Goal: Obtain resource: Obtain resource

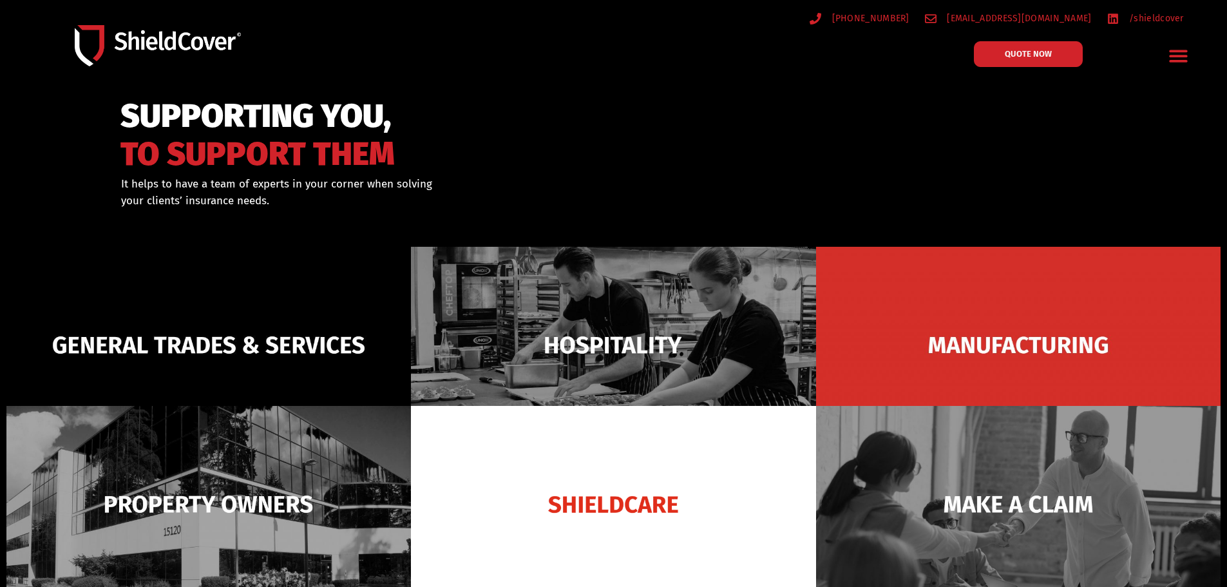
click at [1171, 59] on icon "Menu Toggle" at bounding box center [1178, 56] width 20 height 20
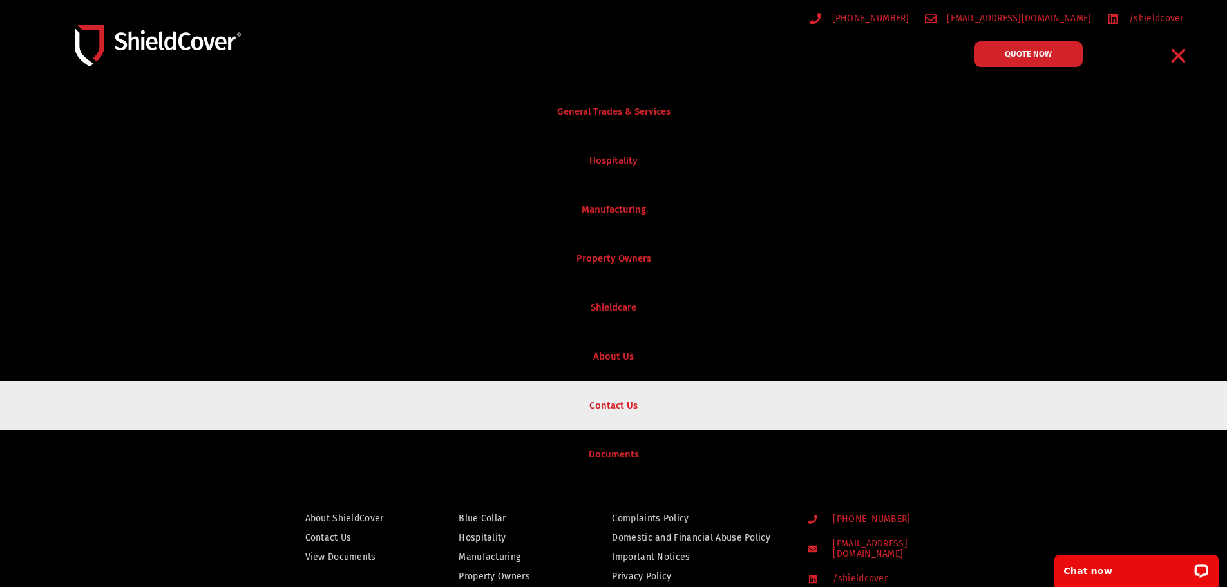
scroll to position [773, 0]
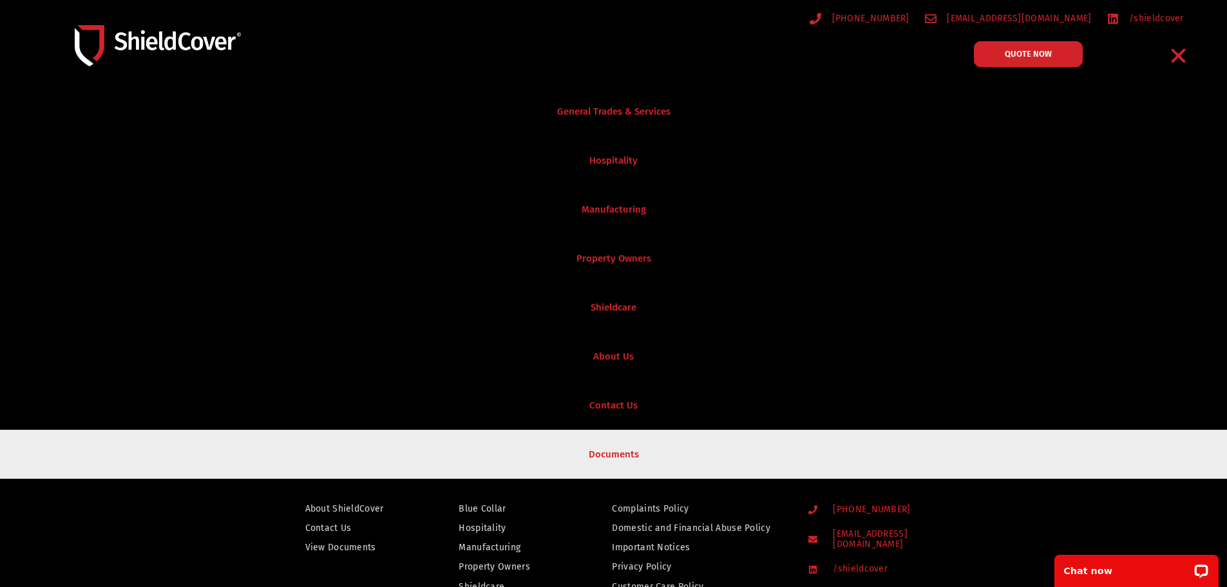
click at [616, 464] on link "Documents" at bounding box center [613, 453] width 1227 height 49
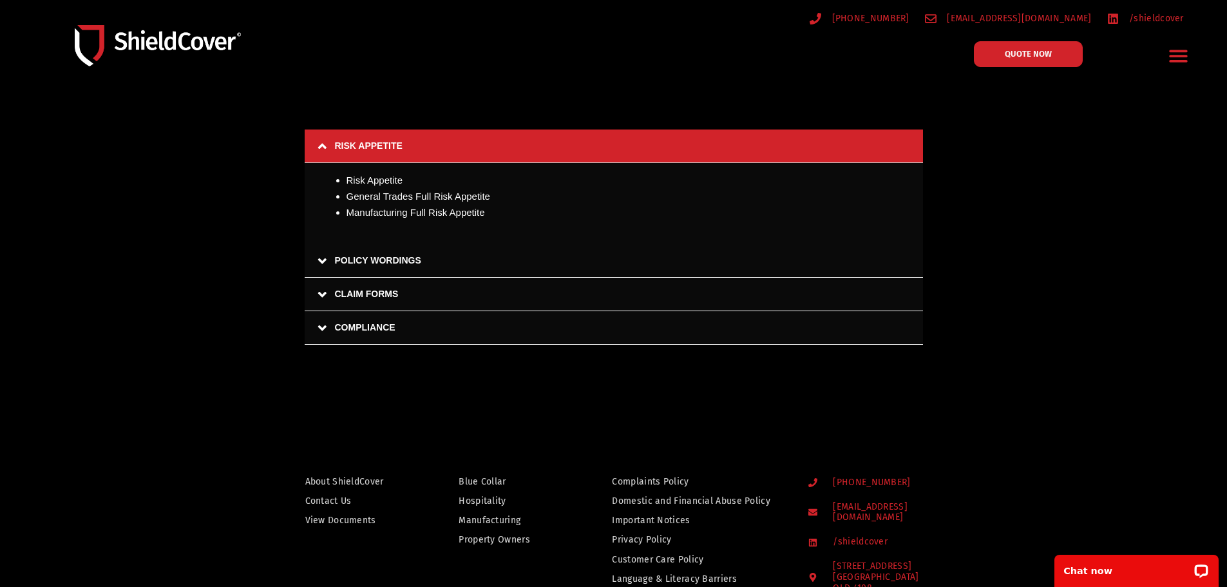
scroll to position [124, 0]
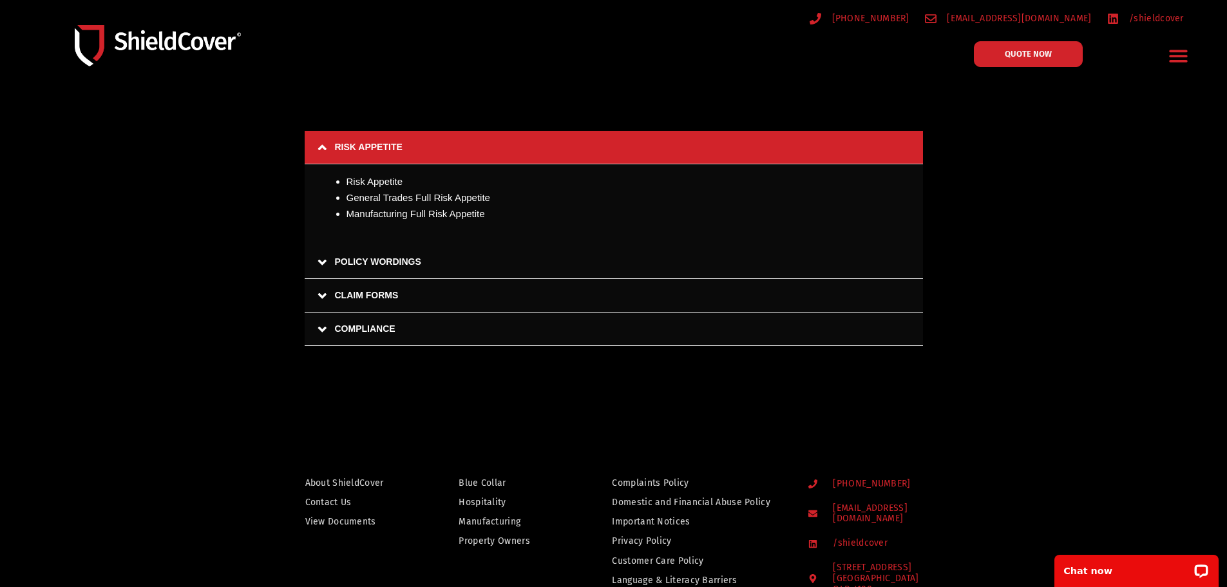
click at [317, 263] on link "POLICY WORDINGS" at bounding box center [614, 261] width 618 height 33
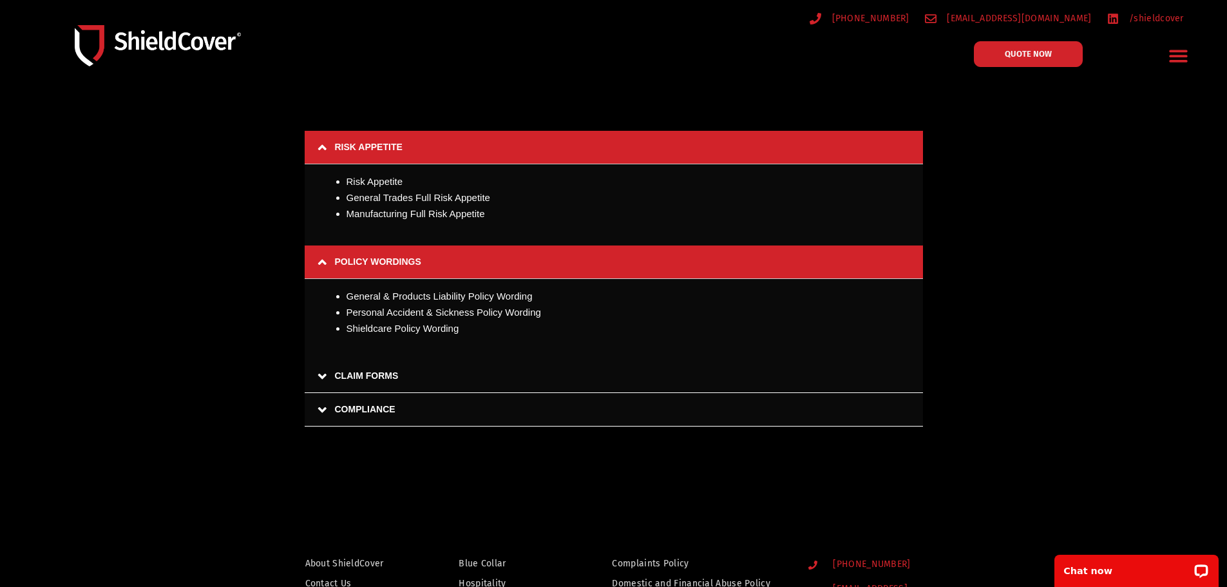
click at [321, 375] on link "CLAIM FORMS" at bounding box center [614, 375] width 618 height 33
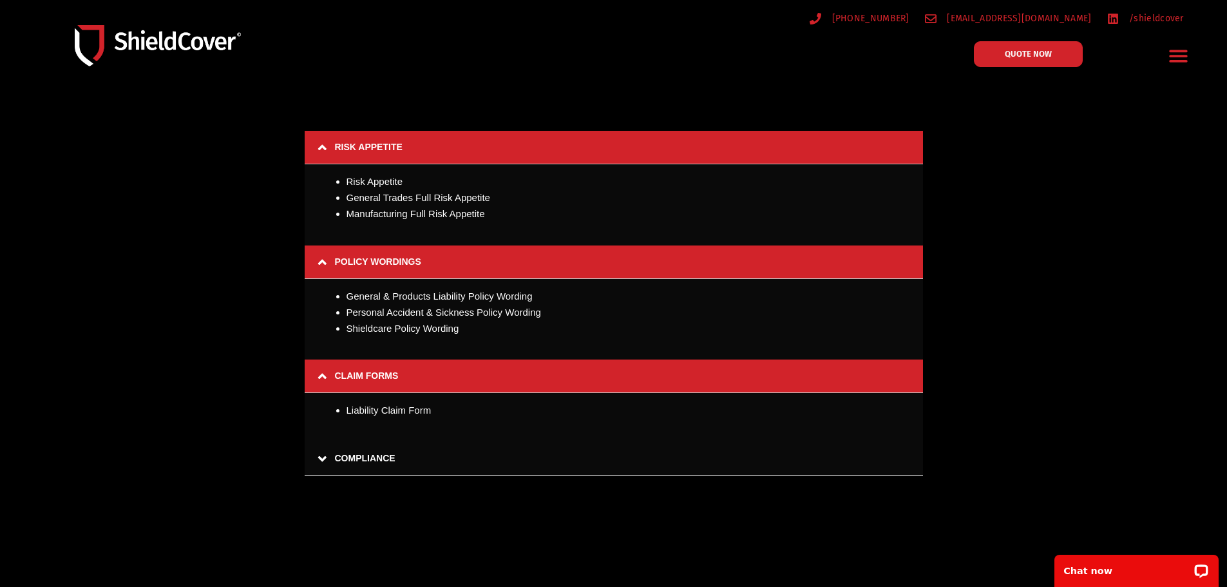
click at [321, 459] on link "COMPLIANCE" at bounding box center [614, 458] width 618 height 33
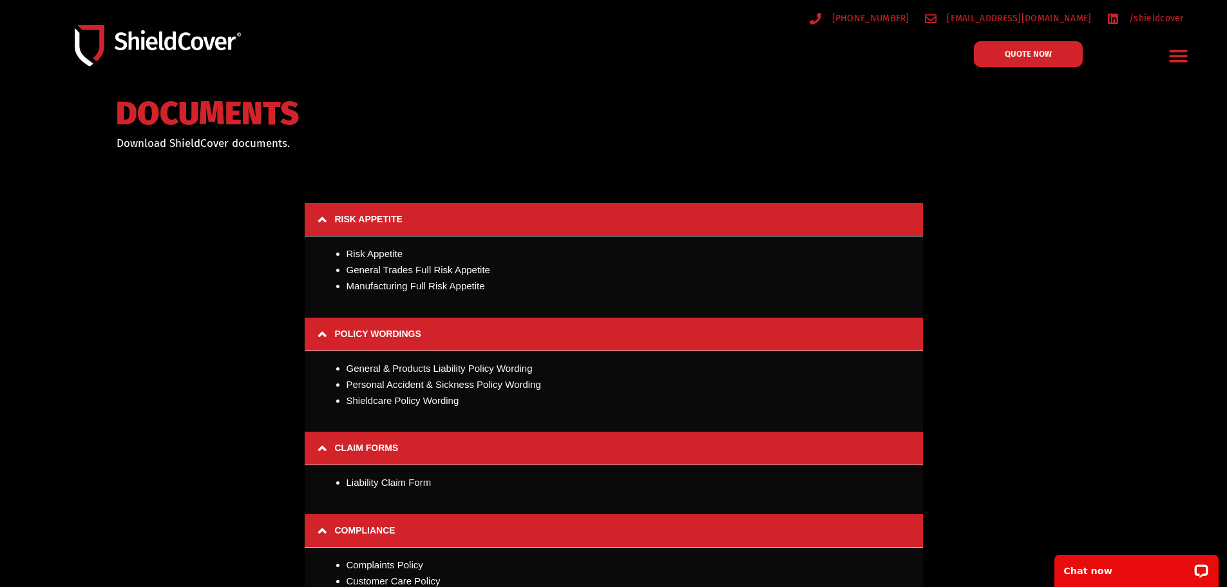
scroll to position [39, 0]
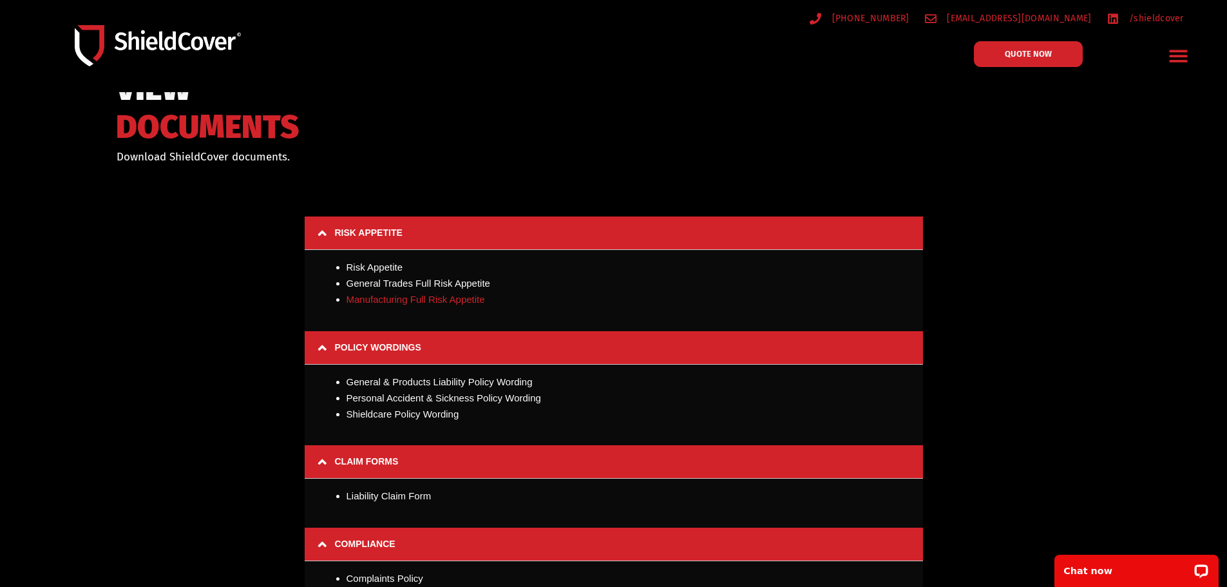
click at [406, 297] on link "Manufacturing Full Risk Appetite" at bounding box center [415, 299] width 138 height 11
